Goal: Information Seeking & Learning: Check status

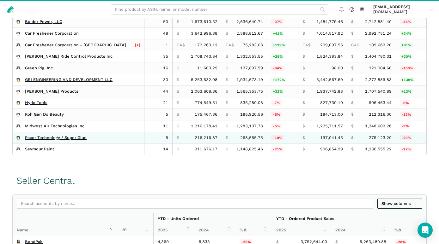
scroll to position [282, 0]
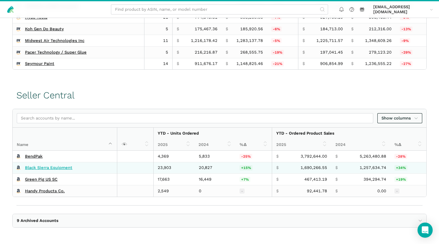
click at [55, 168] on link "Black Sierra Equipment" at bounding box center [48, 168] width 47 height 5
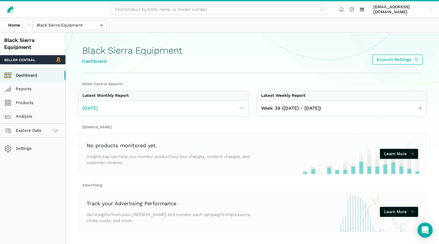
click at [97, 110] on span "September 2025" at bounding box center [89, 108] width 15 height 7
click at [98, 109] on span "September 2025" at bounding box center [89, 108] width 15 height 7
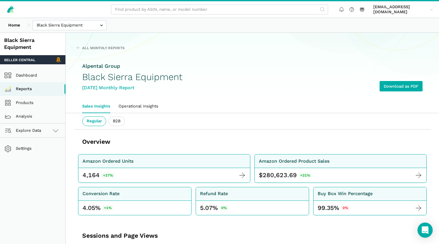
click at [103, 109] on link "Sales Insights" at bounding box center [96, 106] width 36 height 13
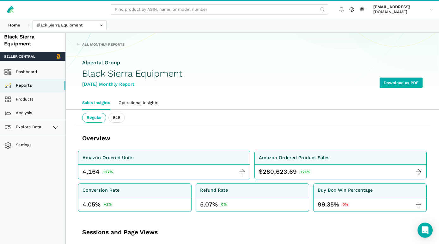
scroll to position [3, 0]
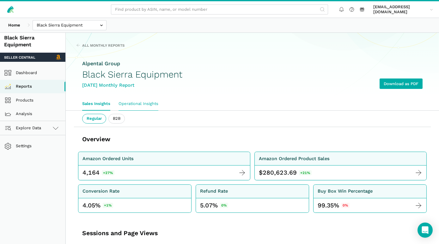
click at [133, 103] on link "Operational Insights" at bounding box center [138, 103] width 48 height 13
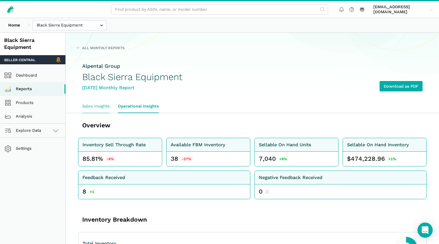
click at [97, 105] on link "Sales Insights" at bounding box center [96, 106] width 36 height 13
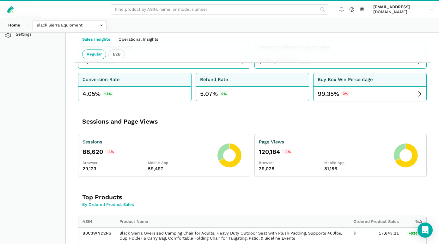
scroll to position [129, 0]
